Goal: Navigation & Orientation: Understand site structure

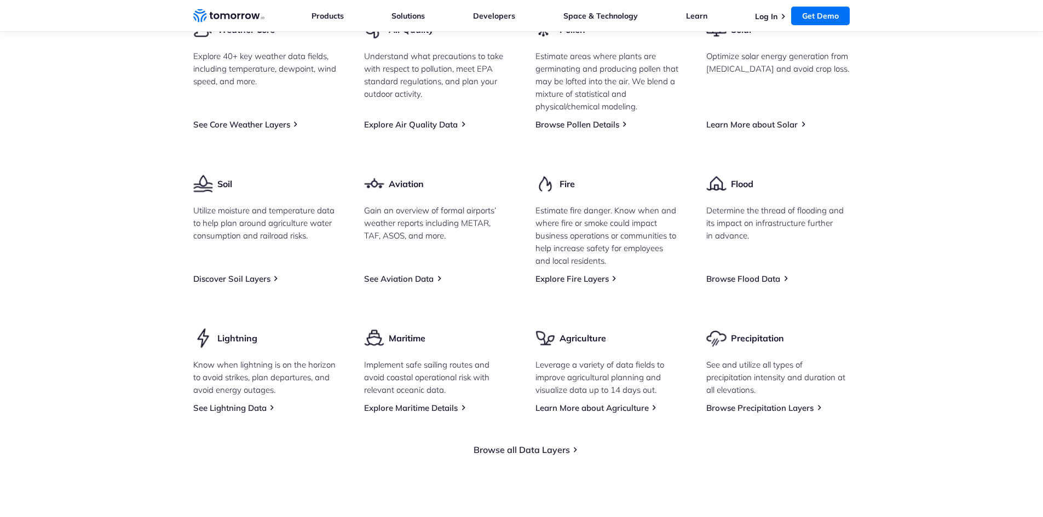
scroll to position [1272, 0]
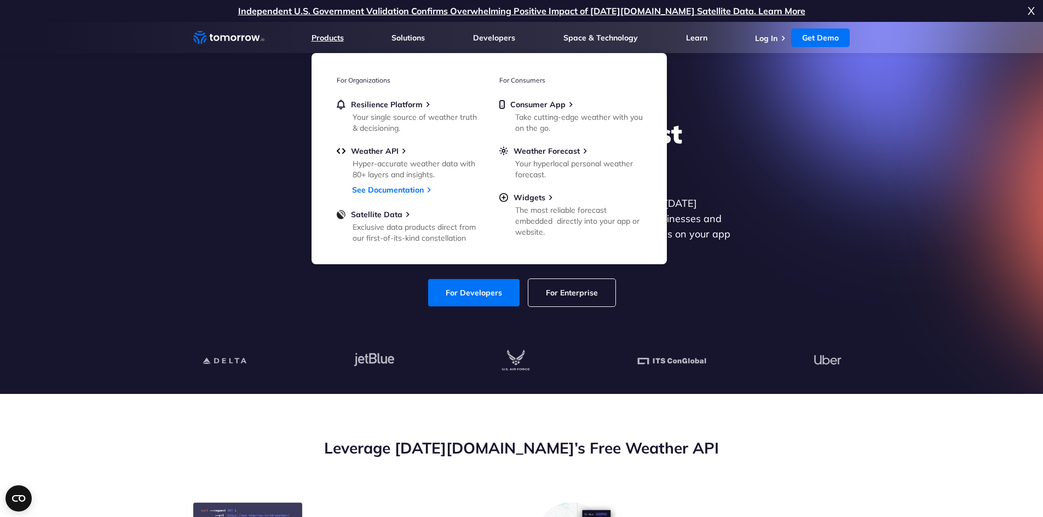
click at [325, 36] on link "Products" at bounding box center [328, 38] width 32 height 10
